Goal: Download file/media

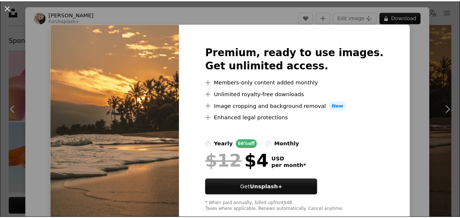
scroll to position [0, 7]
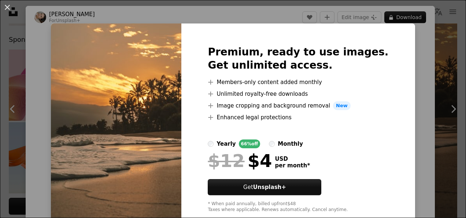
click at [419, 147] on div "An X shape Premium, ready to use images. Get unlimited access. A plus sign Memb…" at bounding box center [233, 109] width 466 height 218
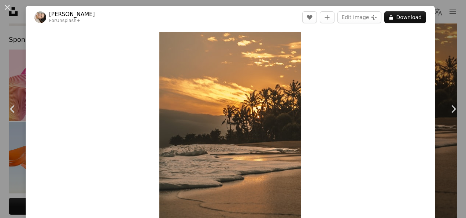
click at [5, 9] on button "An X shape" at bounding box center [7, 7] width 9 height 9
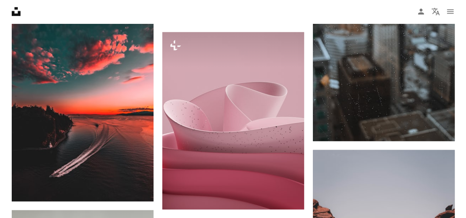
scroll to position [712, 0]
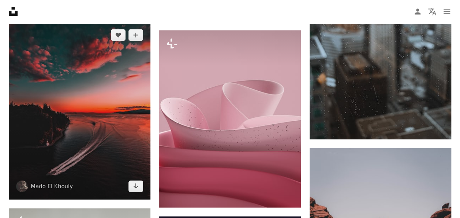
click at [102, 160] on img at bounding box center [80, 110] width 142 height 177
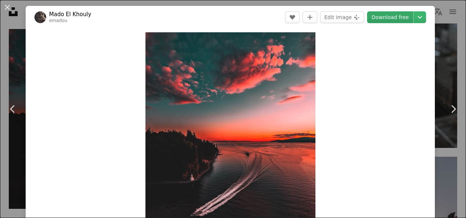
click at [401, 15] on link "Download free" at bounding box center [390, 17] width 46 height 12
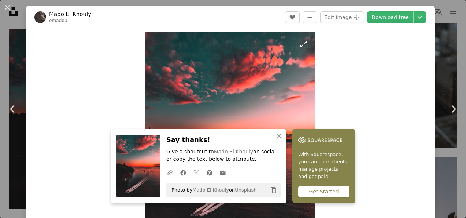
click at [271, 127] on img "Zoom in on this image" at bounding box center [230, 138] width 170 height 212
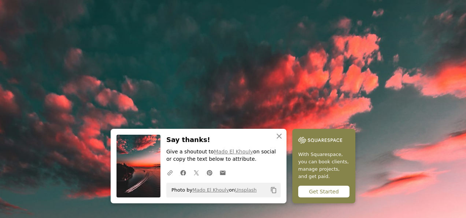
scroll to position [176, 0]
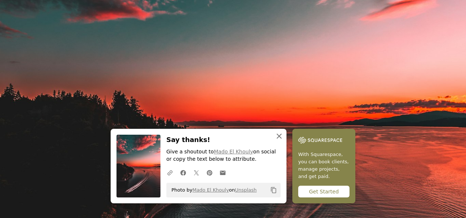
click at [272, 132] on button "An X shape Close" at bounding box center [279, 136] width 15 height 15
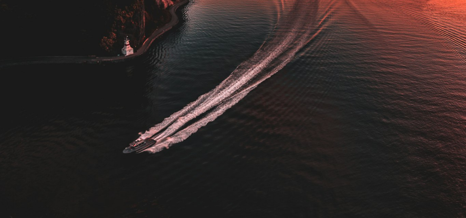
scroll to position [160, 0]
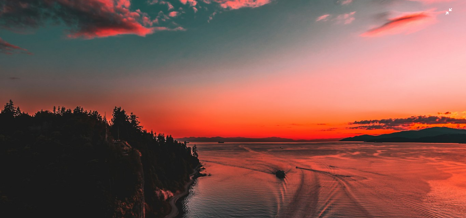
click at [146, 82] on img "Zoom out on this image" at bounding box center [233, 132] width 467 height 584
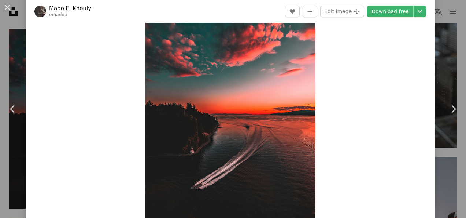
click at [146, 82] on img "Zoom in on this image" at bounding box center [230, 111] width 170 height 212
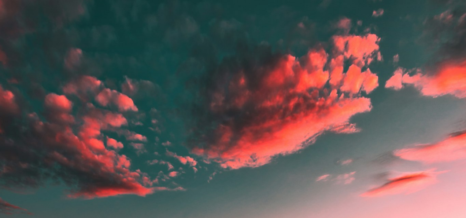
scroll to position [176, 0]
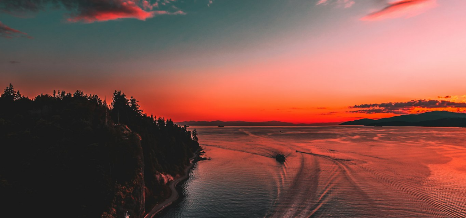
click at [146, 82] on img "Zoom out on this image" at bounding box center [233, 116] width 467 height 584
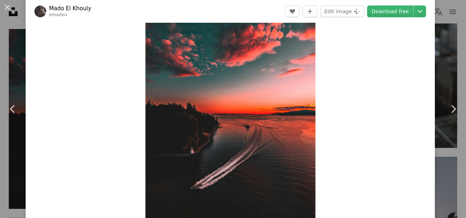
click at [146, 82] on img "Zoom in on this image" at bounding box center [230, 111] width 170 height 212
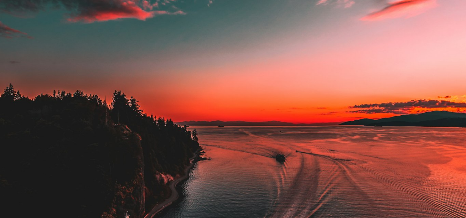
click at [147, 81] on img "Zoom out on this image" at bounding box center [233, 116] width 467 height 584
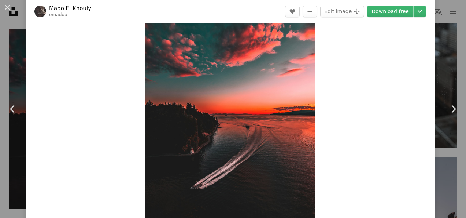
click at [147, 81] on img "Zoom in on this image" at bounding box center [230, 111] width 170 height 212
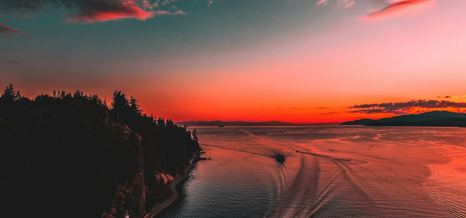
click at [147, 81] on img "Zoom out on this image" at bounding box center [233, 116] width 467 height 584
click at [147, 81] on img "Zoom out on this image" at bounding box center [230, 111] width 170 height 212
click at [147, 81] on img "Zoom out on this image" at bounding box center [233, 116] width 467 height 584
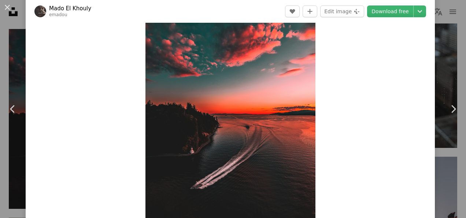
click at [147, 81] on img "Zoom in on this image" at bounding box center [230, 111] width 170 height 212
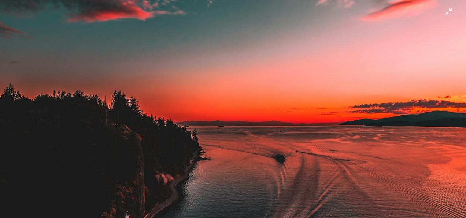
click at [122, 39] on img "Zoom out on this image" at bounding box center [233, 116] width 467 height 584
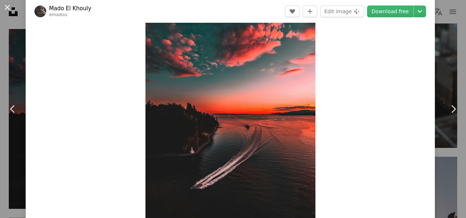
click at [10, 7] on button "An X shape" at bounding box center [7, 7] width 9 height 9
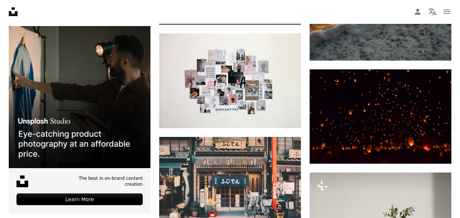
scroll to position [1357, 0]
